Goal: Task Accomplishment & Management: Manage account settings

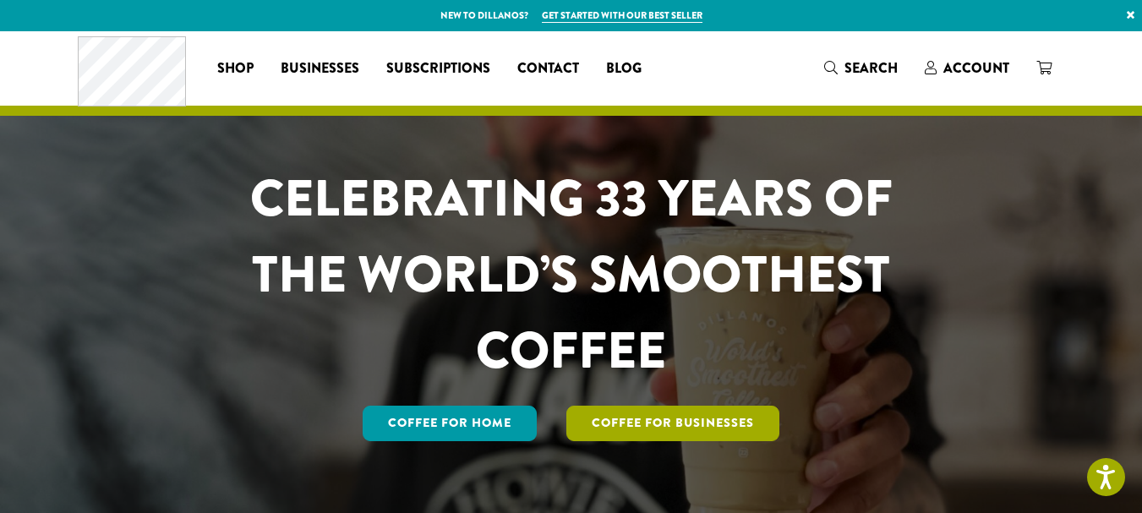
click at [677, 414] on link "Coffee For Businesses" at bounding box center [672, 424] width 213 height 36
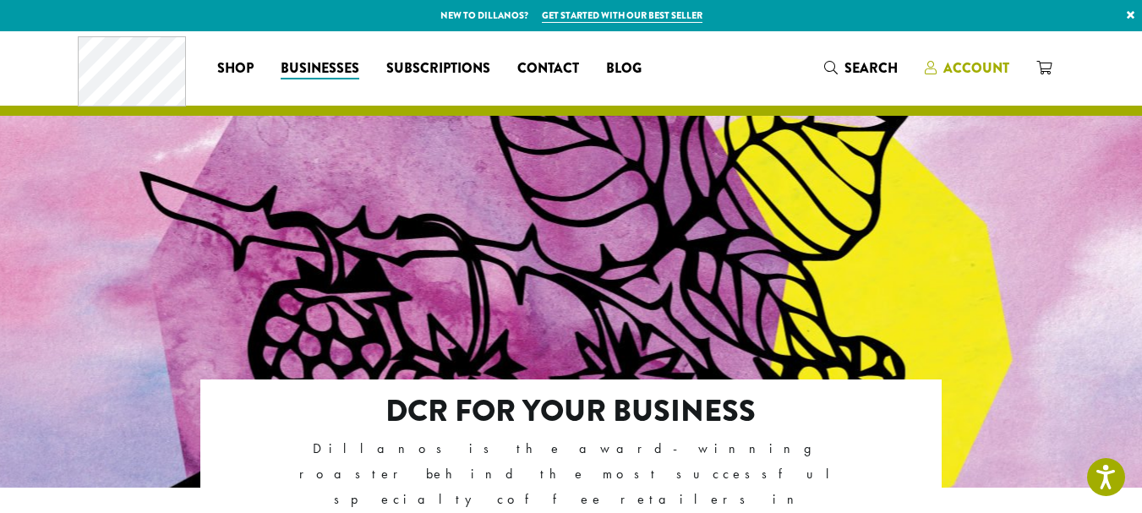
click at [967, 64] on span "Account" at bounding box center [977, 67] width 66 height 19
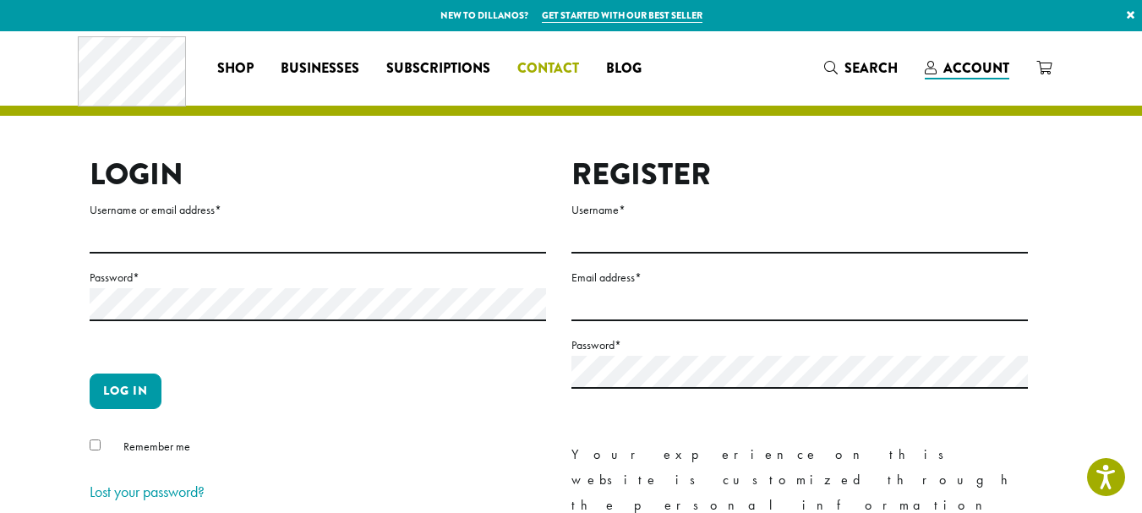
click at [528, 66] on span "Contact" at bounding box center [548, 68] width 62 height 21
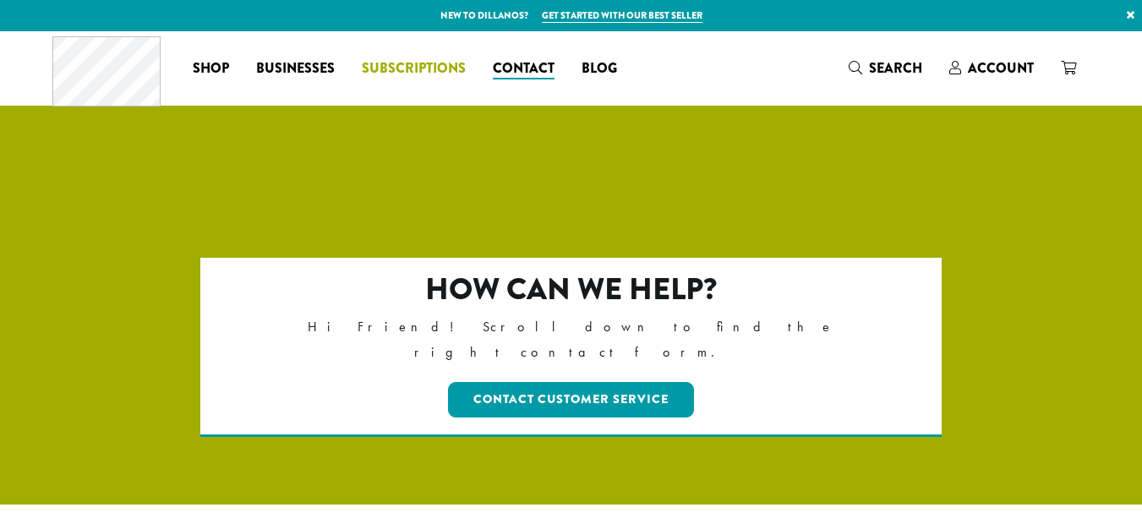
click at [408, 65] on span "Subscriptions" at bounding box center [414, 68] width 104 height 21
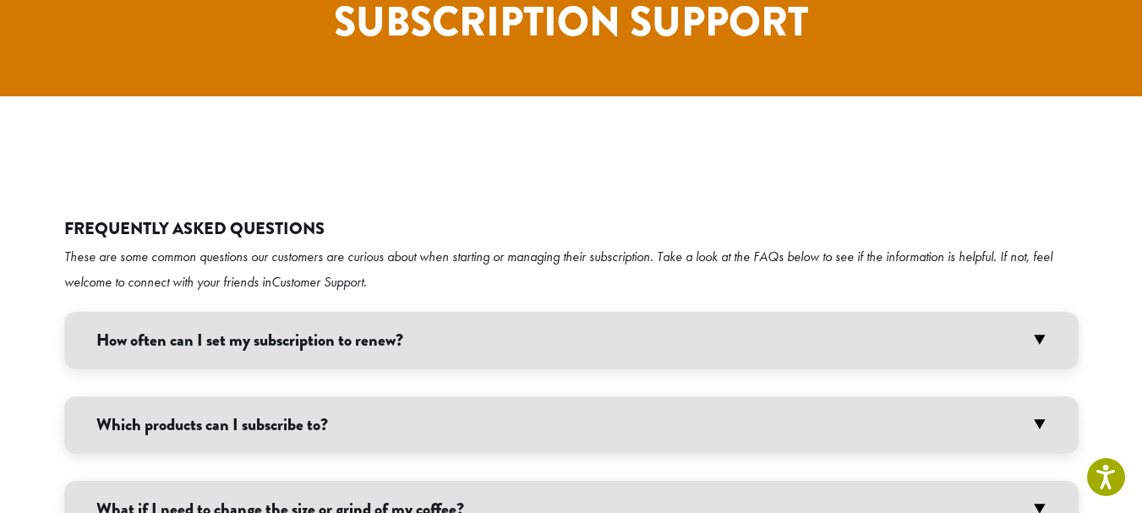
scroll to position [3656, 0]
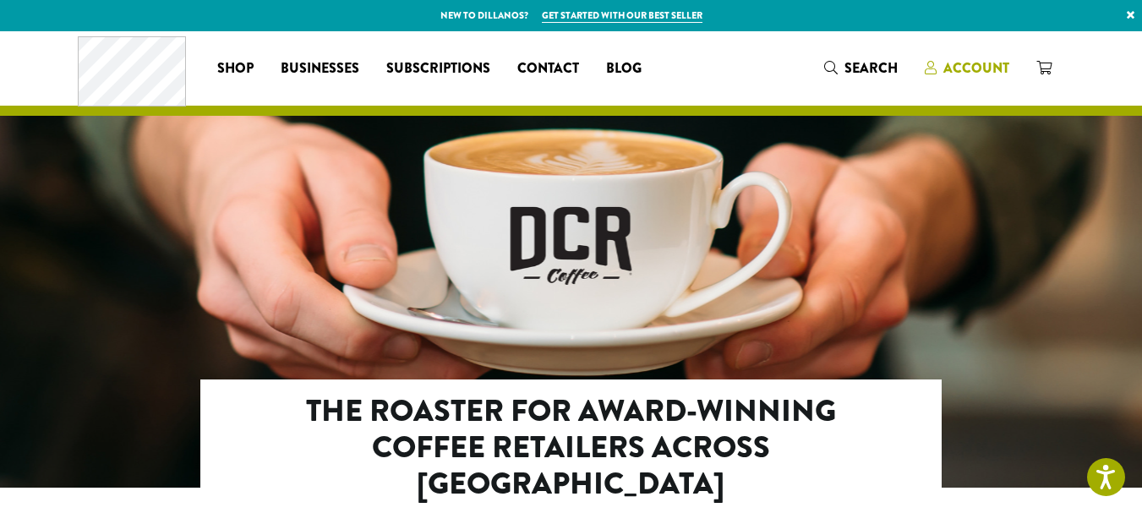
click at [978, 59] on span "Account" at bounding box center [977, 67] width 66 height 19
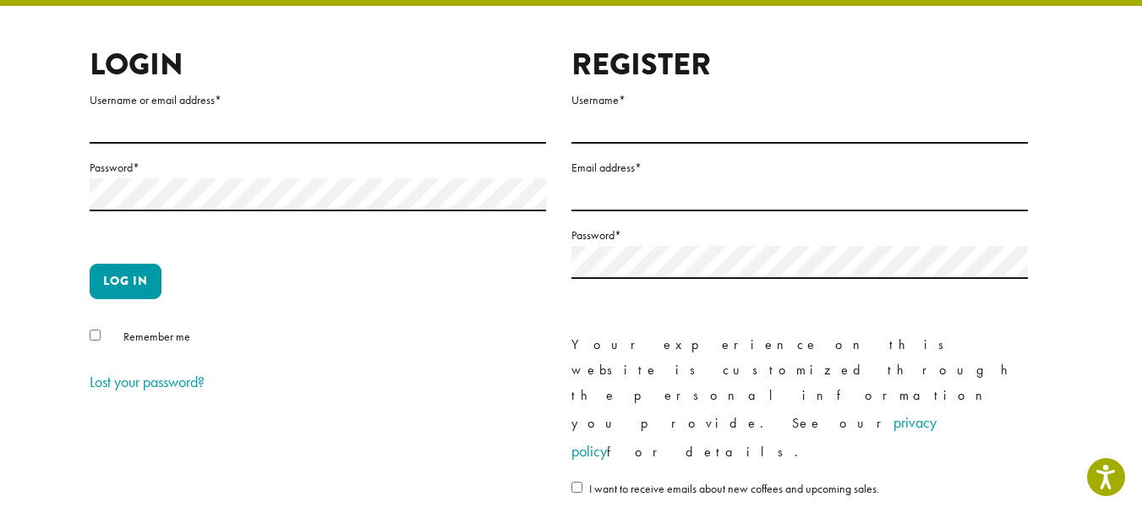
scroll to position [357, 0]
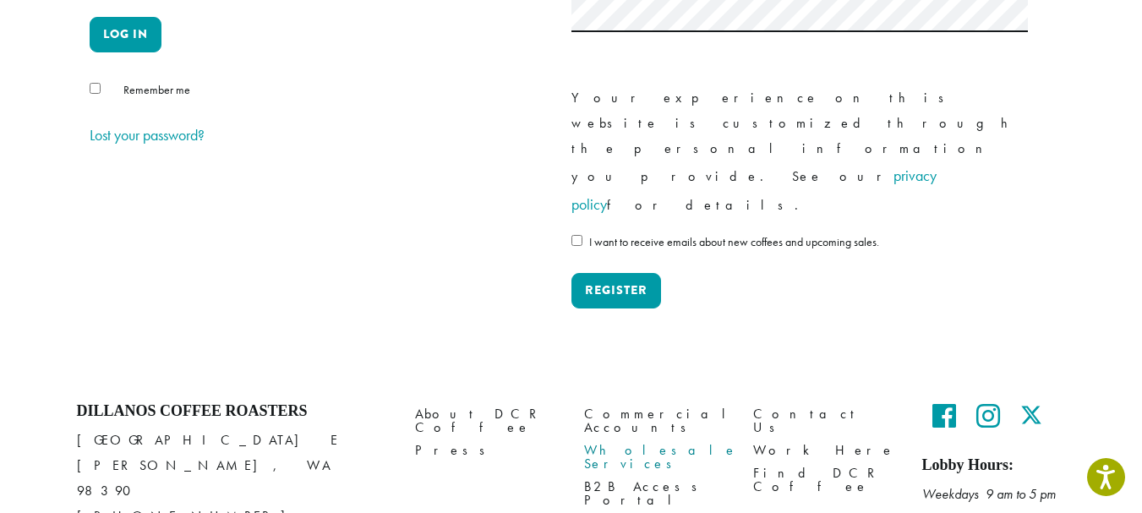
click at [659, 440] on link "Wholesale Services" at bounding box center [656, 458] width 144 height 36
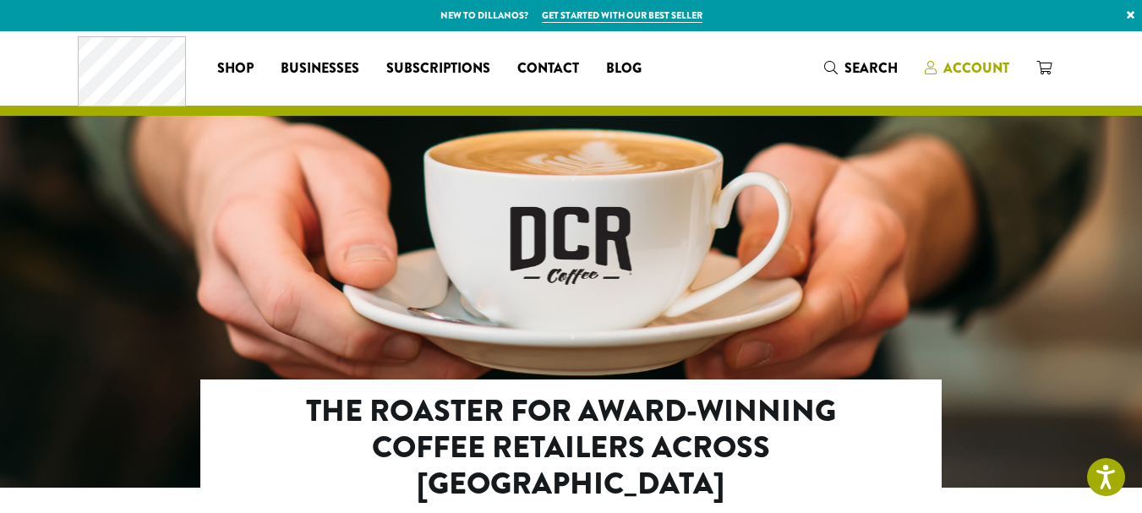
click at [946, 69] on span "Account" at bounding box center [977, 67] width 66 height 19
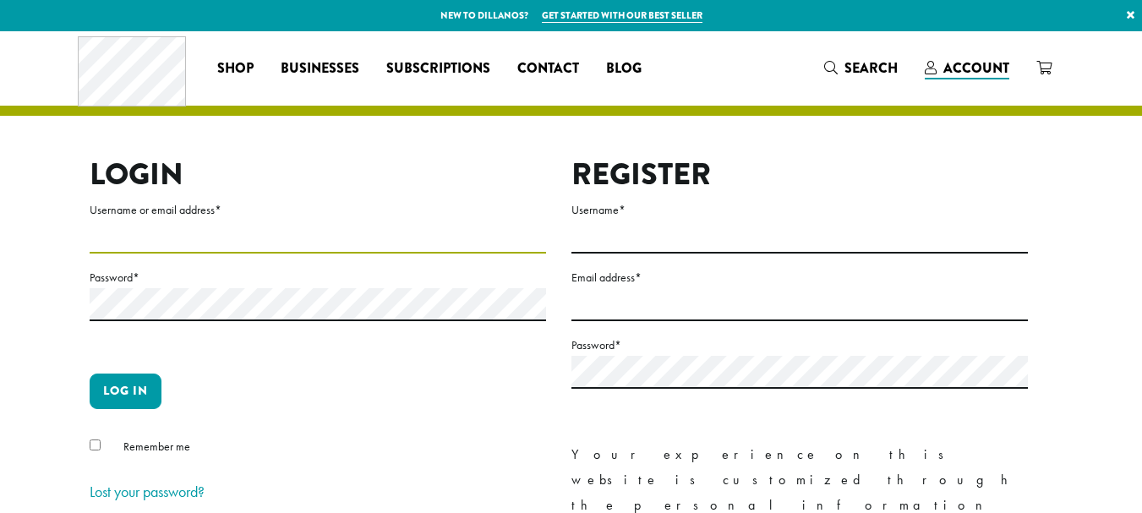
click at [224, 241] on input "Username or email address *" at bounding box center [318, 237] width 457 height 33
type input "**********"
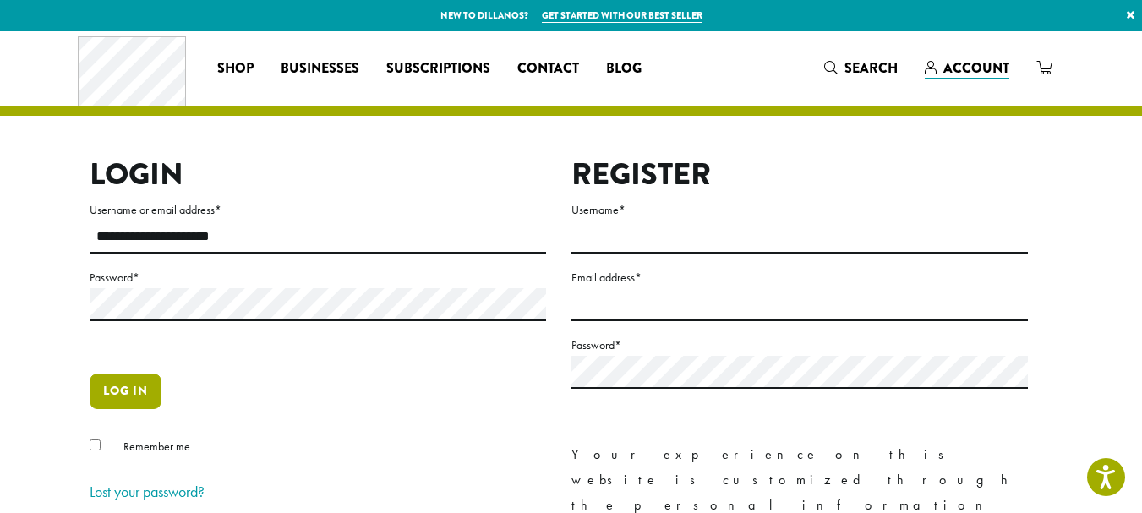
click at [127, 391] on button "Log in" at bounding box center [126, 392] width 72 height 36
